Goal: Check status: Check status

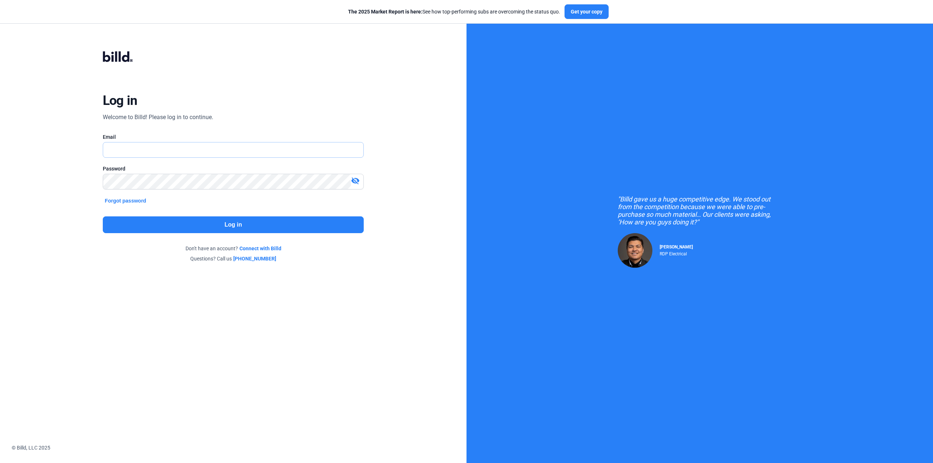
type input "[EMAIL_ADDRESS][DOMAIN_NAME]"
click at [295, 225] on button "Log in" at bounding box center [233, 225] width 261 height 17
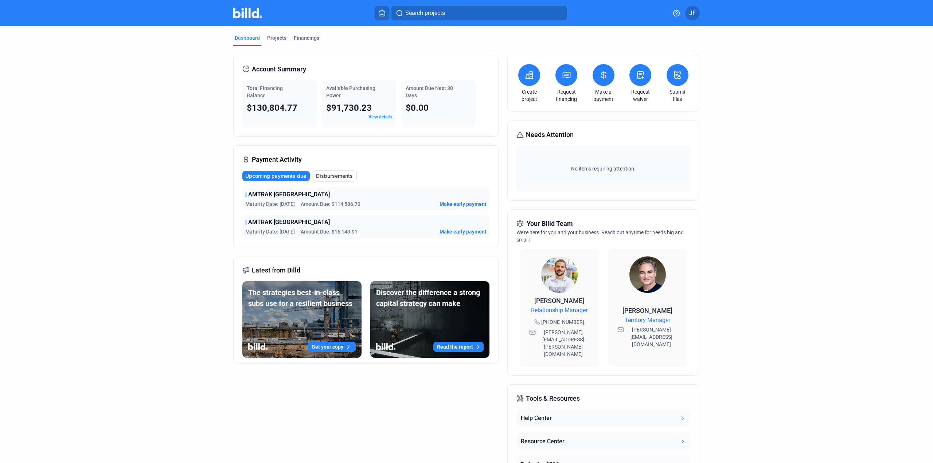
click at [294, 219] on span "AMTRAK [GEOGRAPHIC_DATA]" at bounding box center [289, 222] width 82 height 9
click at [285, 175] on span "Upcoming payments due" at bounding box center [275, 175] width 61 height 7
click at [288, 225] on span "AMTRAK [GEOGRAPHIC_DATA]" at bounding box center [289, 222] width 82 height 9
click at [295, 219] on span "AMTRAK [GEOGRAPHIC_DATA]" at bounding box center [289, 222] width 82 height 9
click at [282, 36] on div "Projects" at bounding box center [276, 37] width 19 height 7
